Goal: Information Seeking & Learning: Learn about a topic

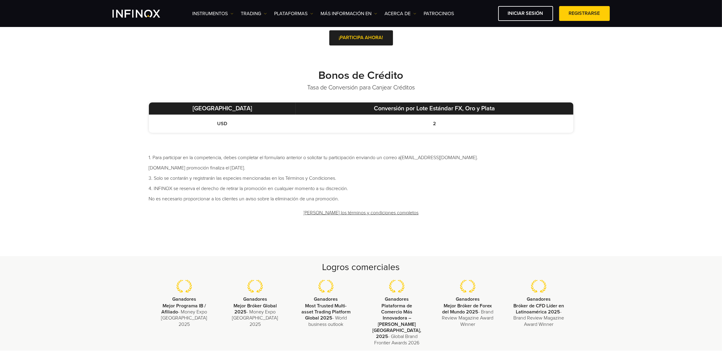
drag, startPoint x: 0, startPoint y: 0, endPoint x: 272, endPoint y: 168, distance: 320.0
click at [272, 168] on li "[DOMAIN_NAME] promoción finaliza el [DATE]." at bounding box center [361, 167] width 424 height 7
click at [352, 213] on link "[PERSON_NAME] los términos y condiciones completos" at bounding box center [361, 213] width 116 height 15
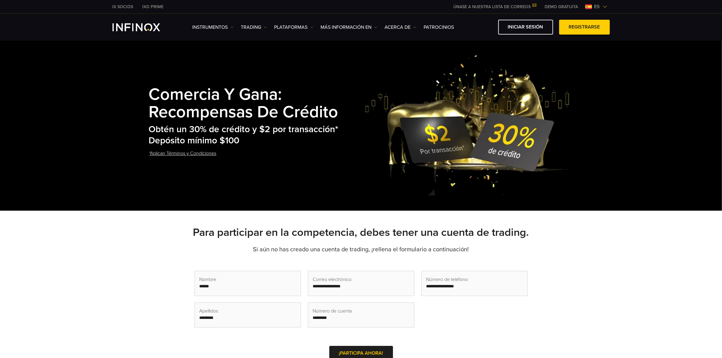
click at [241, 142] on h2 "Obtén un 30% de crédito y $2 por transacción* Depósito mínimo $100" at bounding box center [257, 135] width 216 height 22
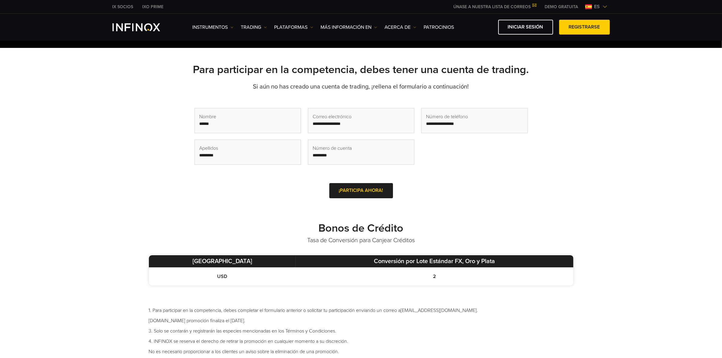
scroll to position [227, 0]
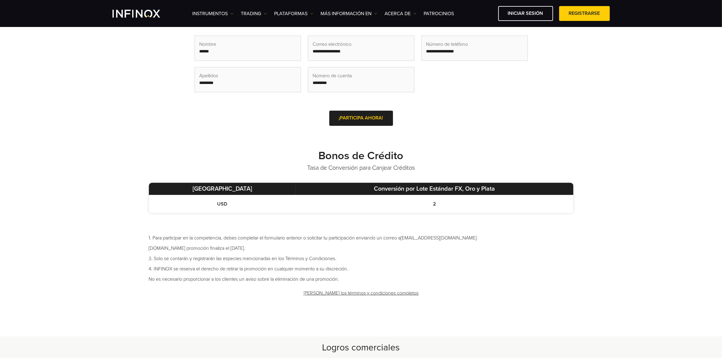
click at [356, 294] on link "Lee los términos y condiciones completos" at bounding box center [361, 293] width 116 height 15
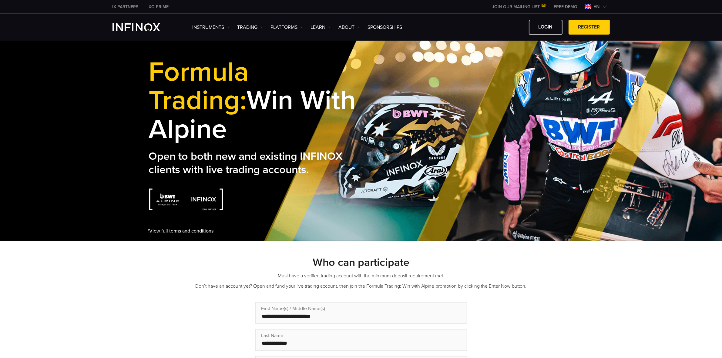
copy strong "Formula Trading: Win with Alpine"
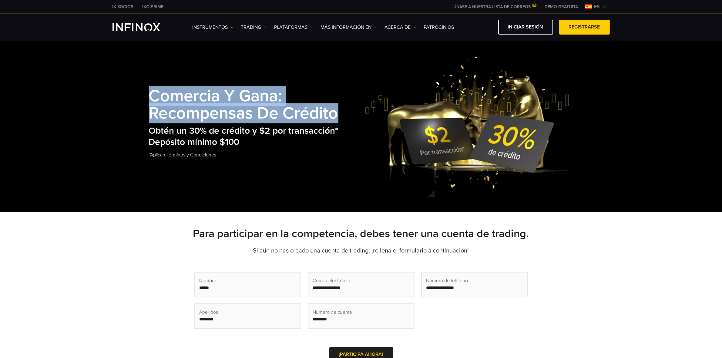
drag, startPoint x: 345, startPoint y: 115, endPoint x: 146, endPoint y: 94, distance: 199.7
click at [146, 94] on div "Comercia y Gana: Recompensas de Crédito Obtén un 30% de crédito y $2 por transa…" at bounding box center [361, 126] width 436 height 142
copy strong "Comercia y Gana: Recompensas de Crédito"
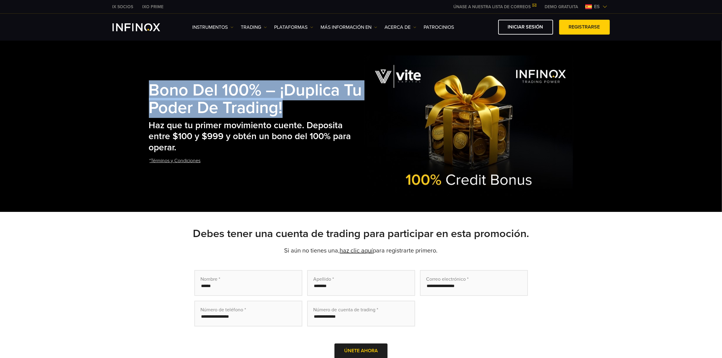
drag, startPoint x: 287, startPoint y: 113, endPoint x: 143, endPoint y: 90, distance: 145.8
click at [143, 90] on div "Bono del 100% – ¡Duplica tu poder de trading! Haz que tu primer movimiento cuen…" at bounding box center [361, 126] width 436 height 142
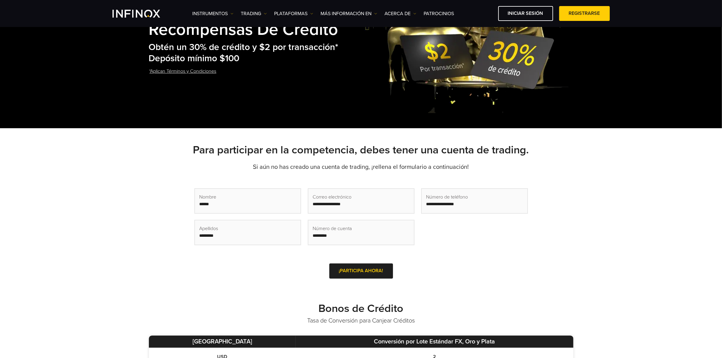
scroll to position [38, 0]
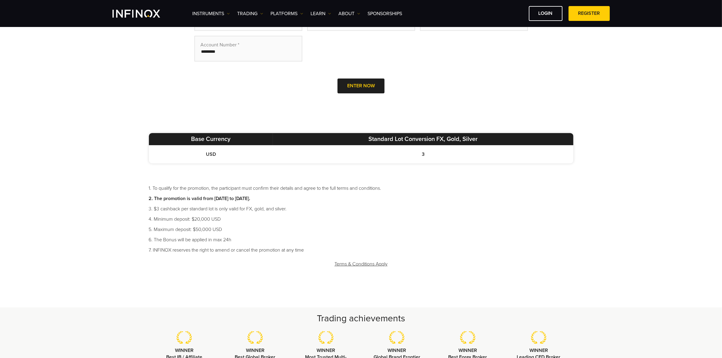
scroll to position [265, 0]
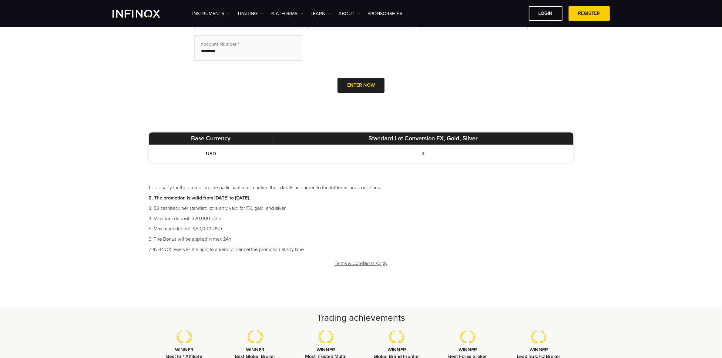
drag, startPoint x: 293, startPoint y: 196, endPoint x: 347, endPoint y: 193, distance: 54.6
click at [343, 194] on li "2. The promotion is valid from 28 July to 31st December, 2025." at bounding box center [361, 197] width 424 height 7
click at [347, 194] on li "2. The promotion is valid from 28 July to 31st December, 2025." at bounding box center [361, 197] width 424 height 7
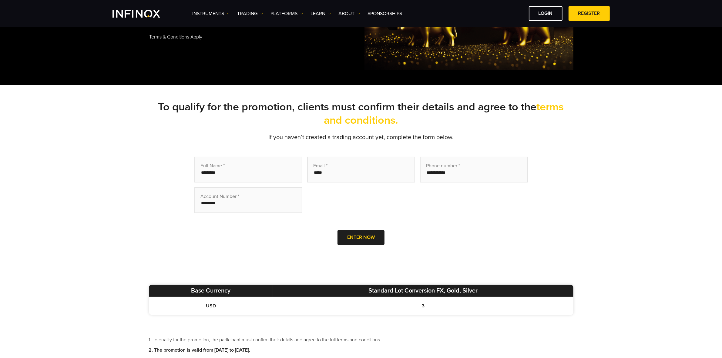
scroll to position [0, 0]
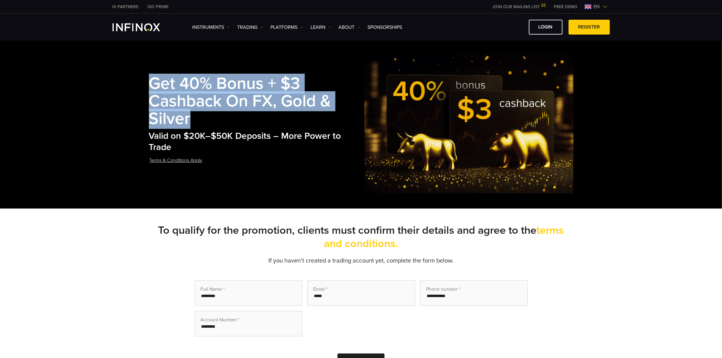
drag, startPoint x: 197, startPoint y: 125, endPoint x: 141, endPoint y: 86, distance: 68.2
click at [141, 86] on div "Get 40% Bonus + $3 Cashback on FX, Gold & Silver Valid on $20K–$50K Deposits – …" at bounding box center [361, 123] width 722 height 172
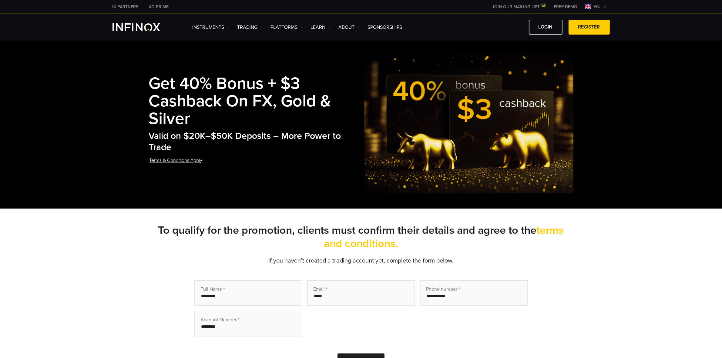
click at [594, 8] on span "en" at bounding box center [596, 6] width 11 height 7
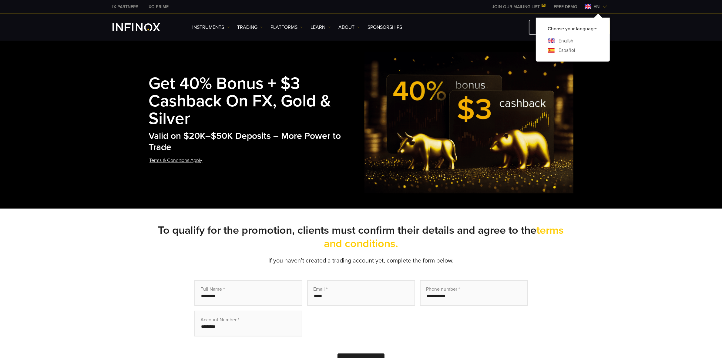
click at [562, 57] on div "Choose your language: English Español" at bounding box center [573, 40] width 74 height 44
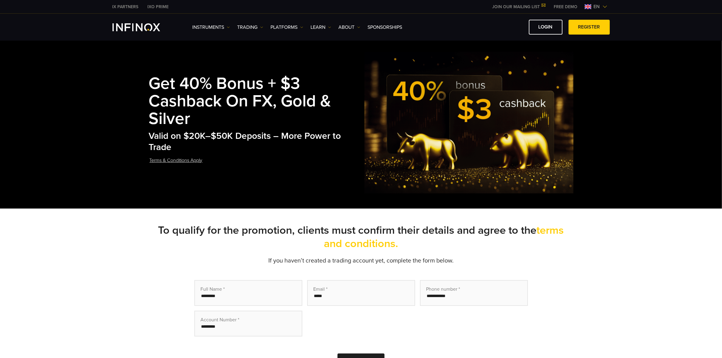
click at [601, 5] on span "en" at bounding box center [596, 6] width 11 height 7
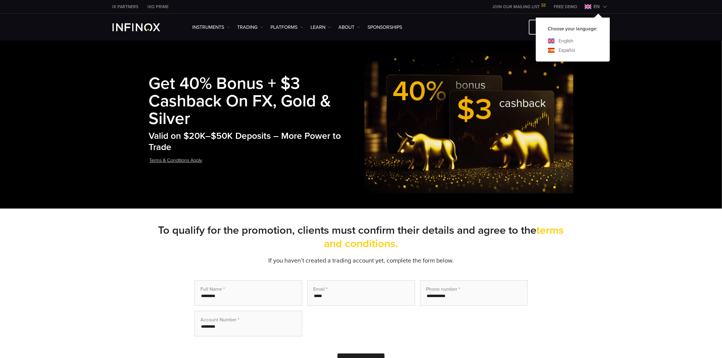
click at [573, 49] on link "Español" at bounding box center [567, 50] width 16 height 7
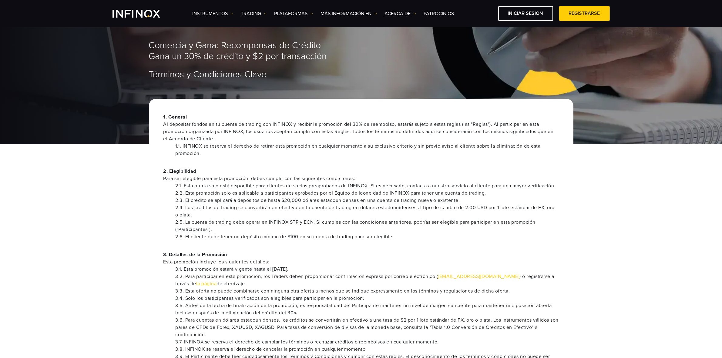
scroll to position [76, 0]
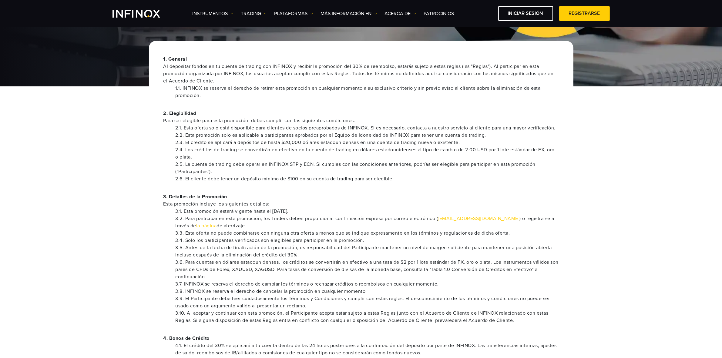
drag, startPoint x: 332, startPoint y: 210, endPoint x: 172, endPoint y: 210, distance: 160.7
click at [172, 210] on ul "3.1. Esta promoción estará vigente hasta el [DATE]. 3.2. Para participar en est…" at bounding box center [360, 266] width 395 height 116
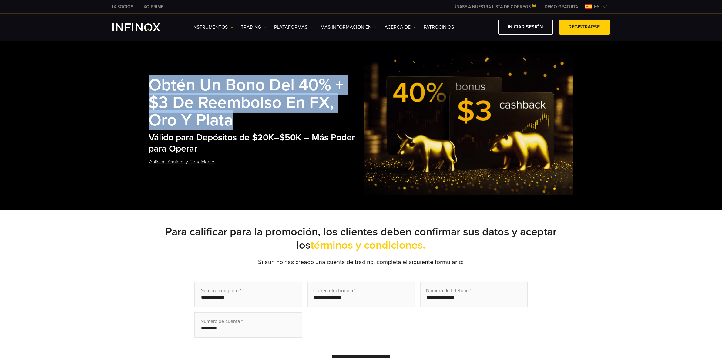
drag, startPoint x: 248, startPoint y: 120, endPoint x: 149, endPoint y: 89, distance: 103.7
click at [149, 89] on h1 "Obtén un Bono del 40% + $3 de Reembolso en FX, Oro y Plata" at bounding box center [257, 103] width 216 height 52
copy strong "Obtén un Bono del 40% + $3 de Reembolso en FX, Oro y Plata"
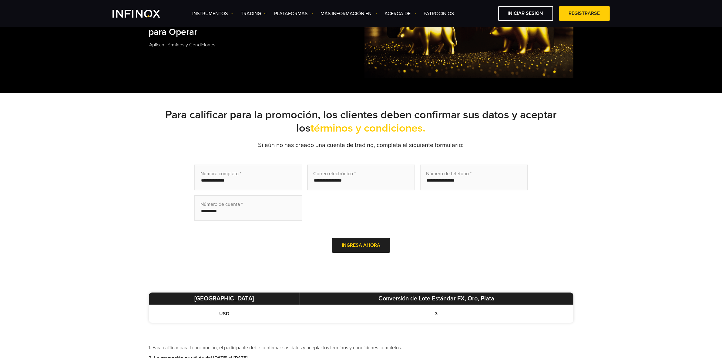
scroll to position [189, 0]
